Goal: Task Accomplishment & Management: Manage account settings

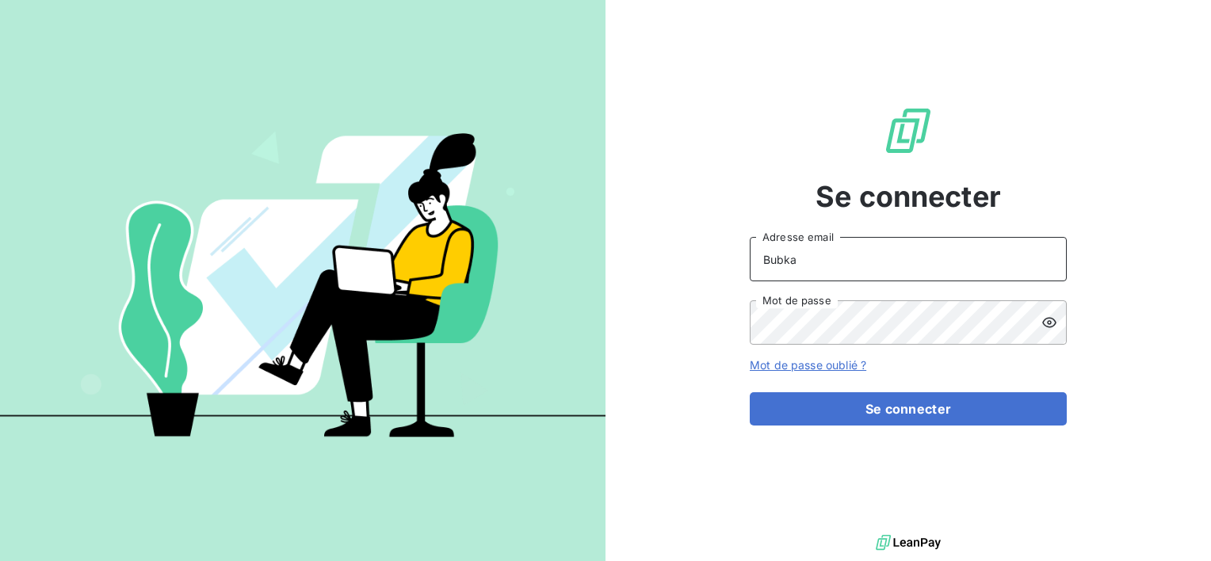
click at [808, 260] on input "Bubka" at bounding box center [907, 259] width 317 height 44
click at [777, 162] on div "Se connecter Bubka Adresse email Mot de passe Mot de passe oublié ? Se connecter" at bounding box center [907, 265] width 317 height 531
drag, startPoint x: 763, startPoint y: 264, endPoint x: 713, endPoint y: 269, distance: 50.1
click at [739, 269] on div "Se connecter Bubka Adresse email Mot de passe Mot de passe oublié ? Se connecter" at bounding box center [907, 265] width 605 height 531
click at [684, 245] on div "Se connecter Bubka Adresse email Mot de passe Mot de passe oublié ? Se connecter" at bounding box center [907, 265] width 605 height 531
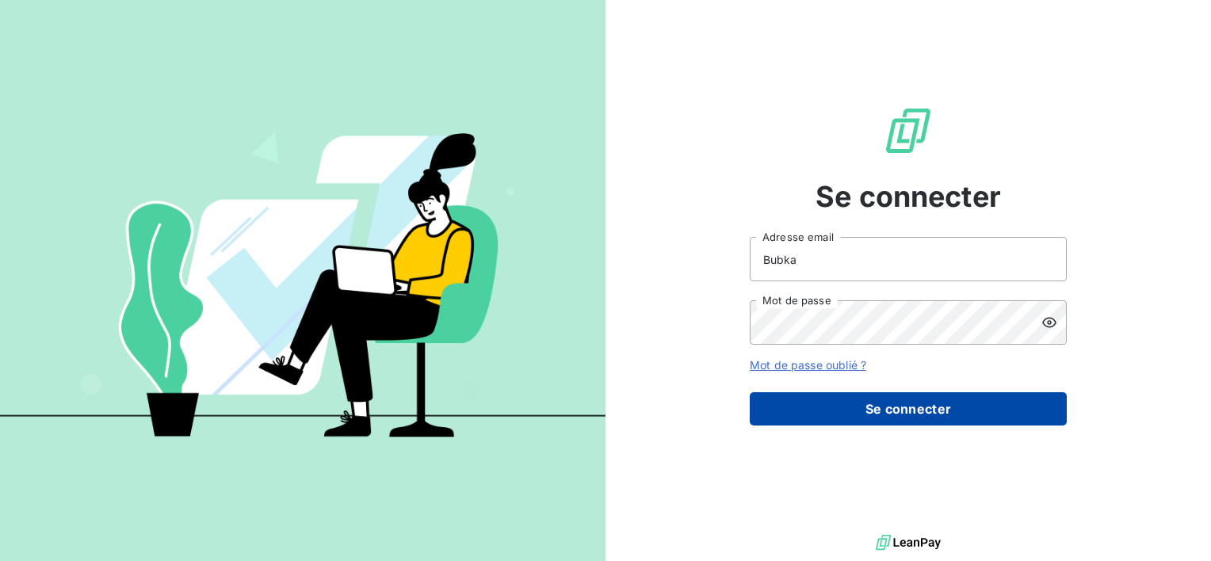
click at [897, 424] on button "Se connecter" at bounding box center [907, 408] width 317 height 33
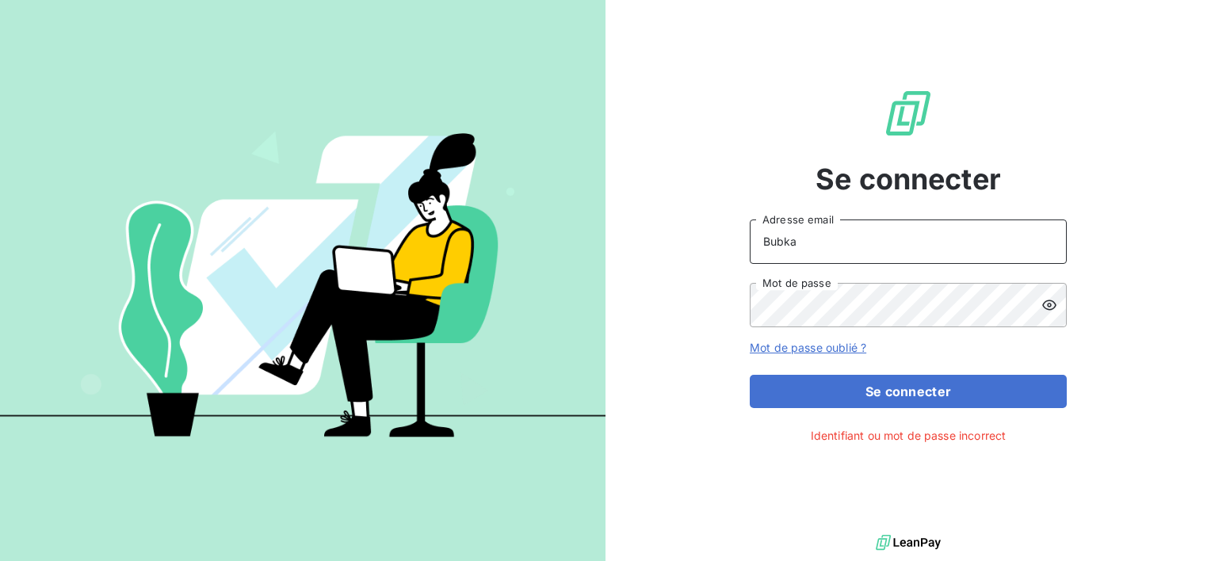
drag, startPoint x: 814, startPoint y: 236, endPoint x: 722, endPoint y: 235, distance: 92.7
click at [722, 234] on div "Se connecter Bubka Adresse email Mot de passe Mot de passe oublié ? Se connecte…" at bounding box center [907, 265] width 605 height 531
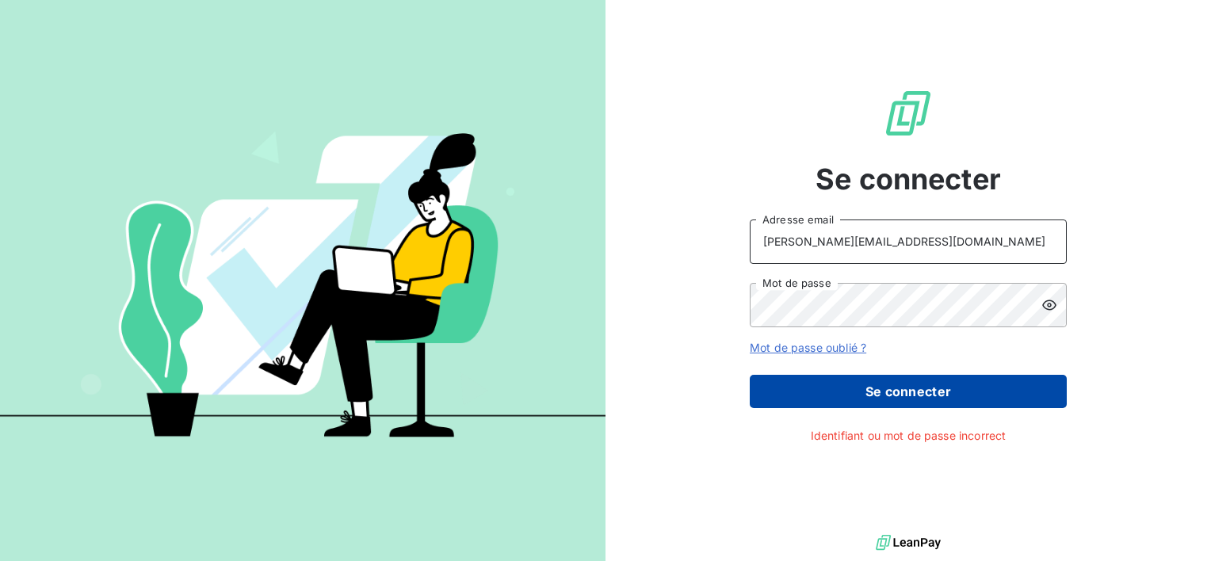
type input "jacek.bubka@graitec.com"
click at [909, 406] on button "Se connecter" at bounding box center [907, 391] width 317 height 33
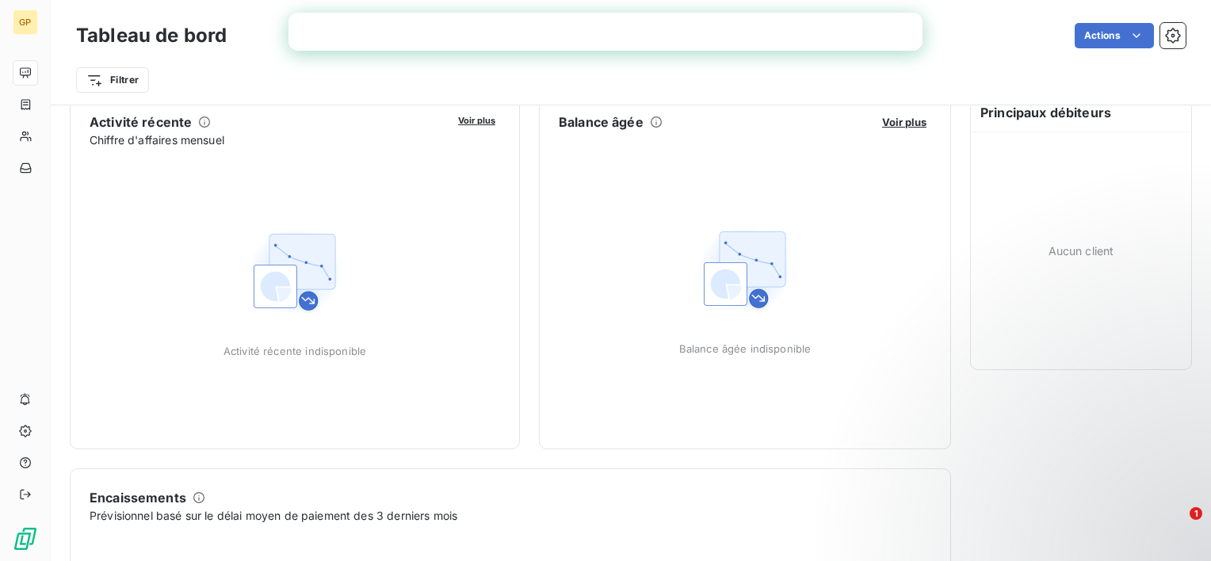
scroll to position [160, 0]
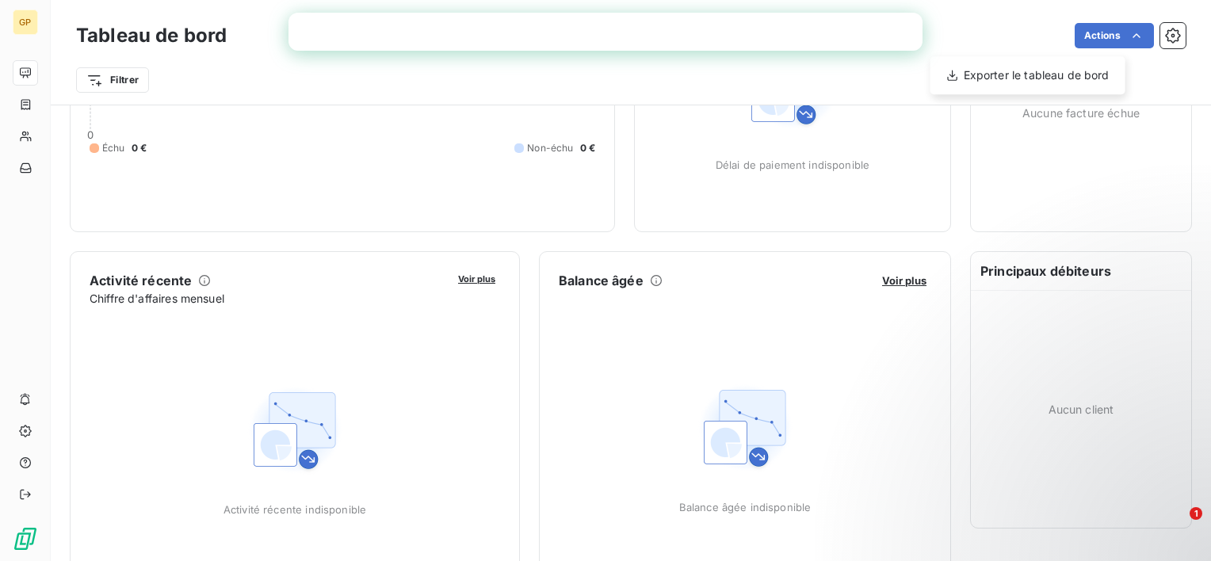
click at [1019, 24] on html "GP Tableau de bord Actions Exporter le tableau de bord Filtrer Encours client V…" at bounding box center [605, 280] width 1211 height 561
